Goal: Task Accomplishment & Management: Use online tool/utility

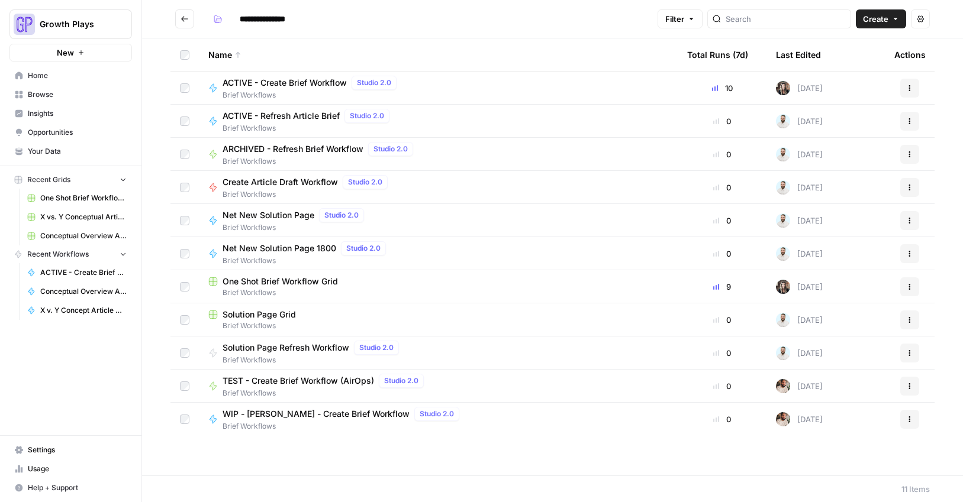
click at [42, 151] on span "Your Data" at bounding box center [77, 151] width 99 height 11
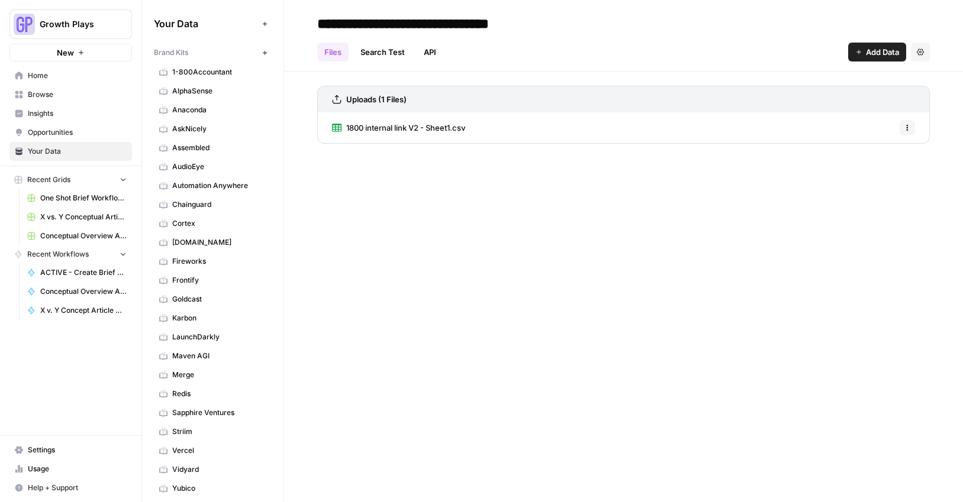
click at [64, 231] on span "Conceptual Overview Article Grid" at bounding box center [83, 236] width 86 height 11
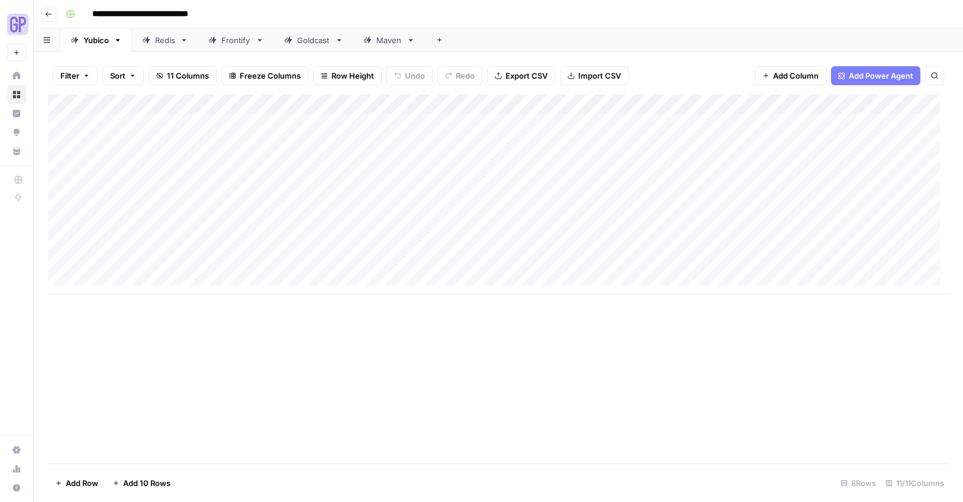
click at [160, 37] on div "Redis" at bounding box center [165, 40] width 20 height 12
click at [101, 45] on div "Yubico" at bounding box center [95, 40] width 25 height 12
click at [384, 125] on div "Add Column" at bounding box center [498, 195] width 900 height 200
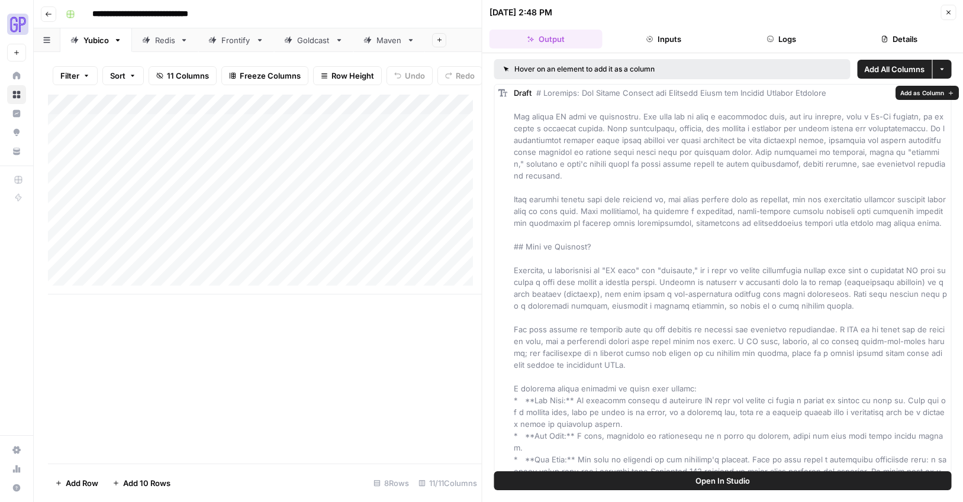
click at [677, 481] on button "Open In Studio" at bounding box center [722, 480] width 457 height 19
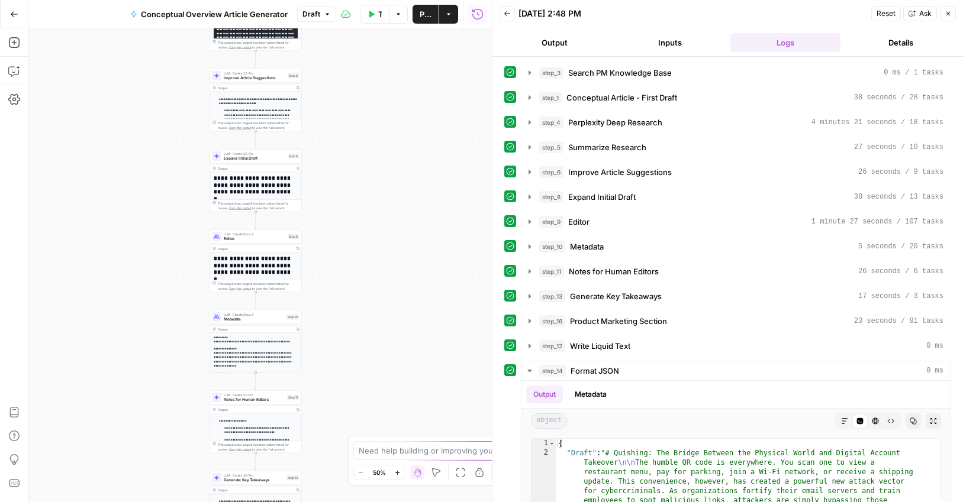
click at [566, 46] on button "Output" at bounding box center [554, 42] width 111 height 19
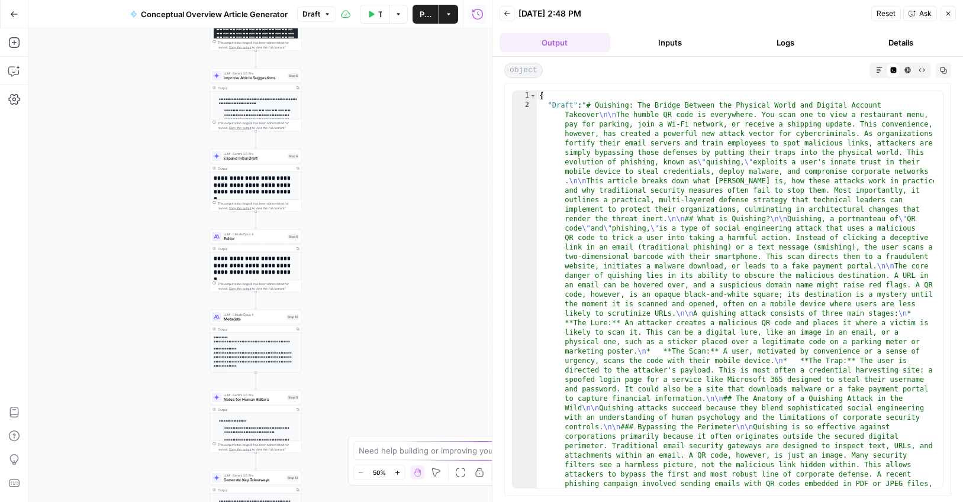
click at [877, 67] on icon "button" at bounding box center [879, 70] width 7 height 7
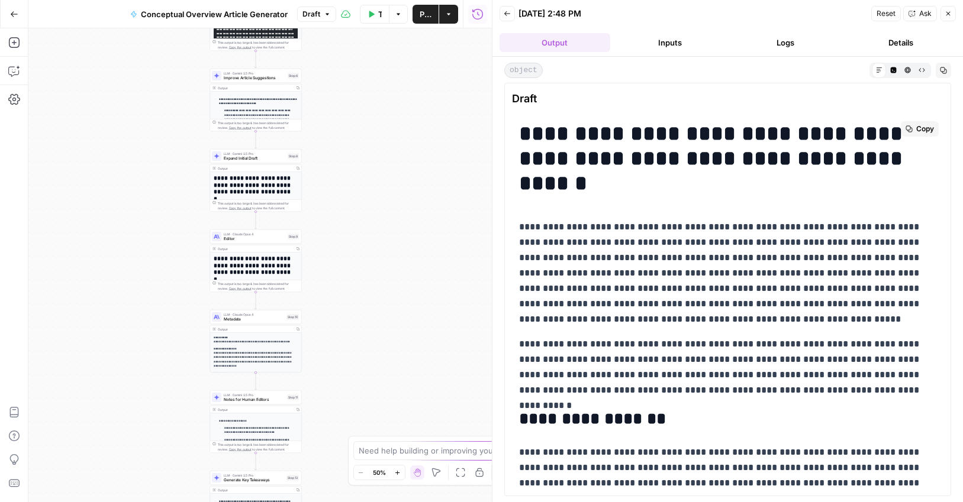
click at [916, 125] on span "Copy" at bounding box center [925, 129] width 18 height 11
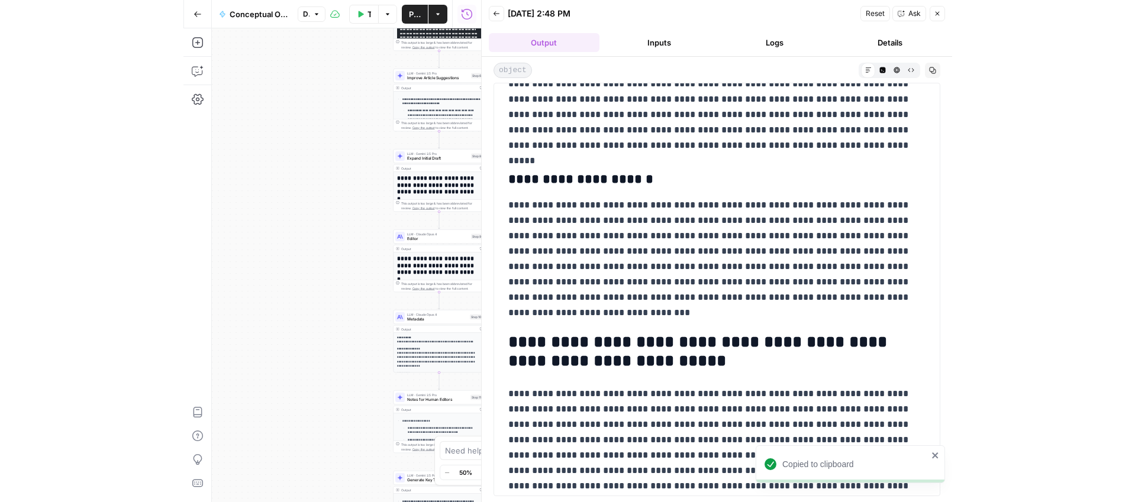
scroll to position [1942, 0]
